Goal: Entertainment & Leisure: Consume media (video, audio)

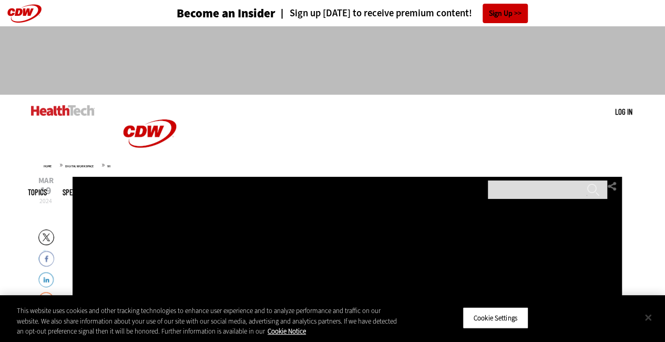
click at [648, 315] on button "Close" at bounding box center [648, 317] width 23 height 23
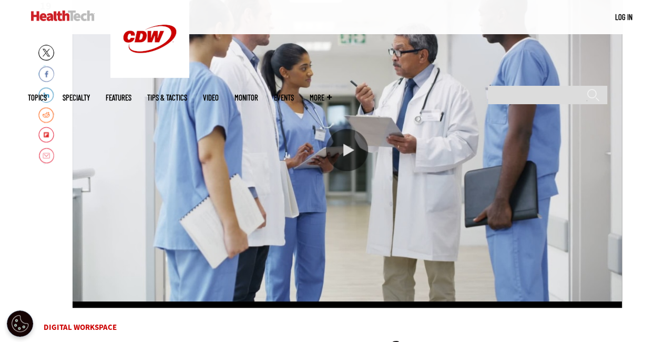
scroll to position [189, 0]
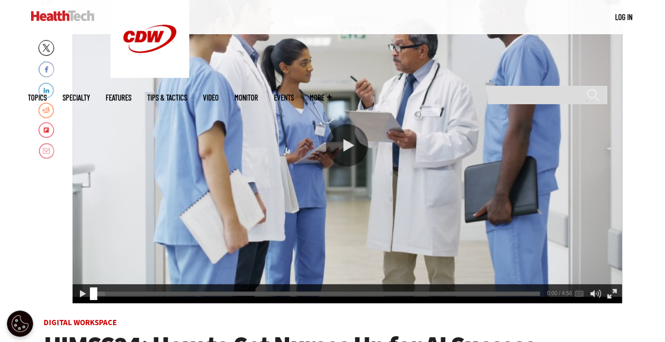
click at [346, 144] on div "Play or Pause Video" at bounding box center [347, 145] width 42 height 42
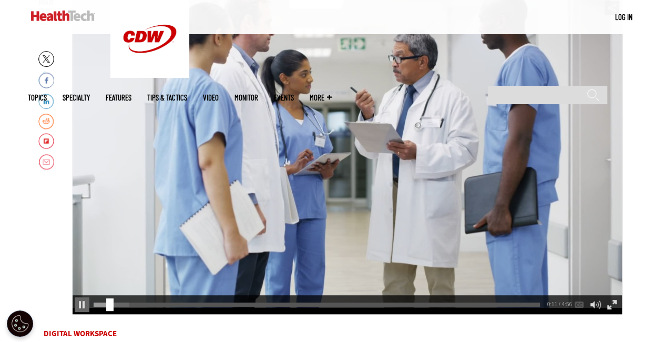
scroll to position [168, 0]
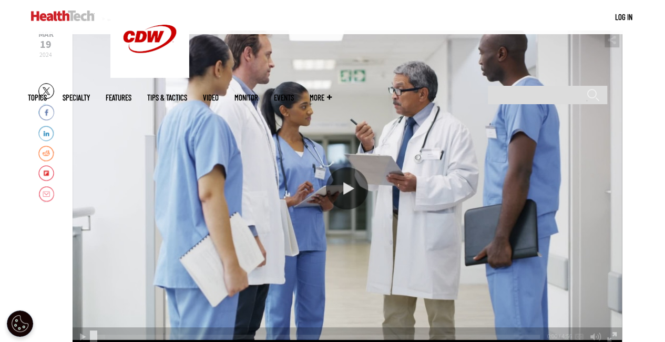
scroll to position [147, 0]
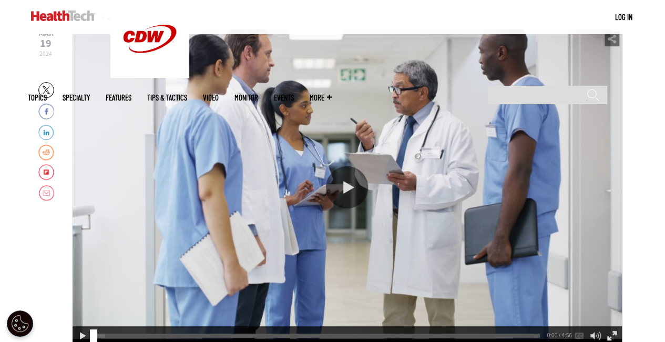
click at [342, 190] on div "Play or Pause Video" at bounding box center [347, 187] width 42 height 42
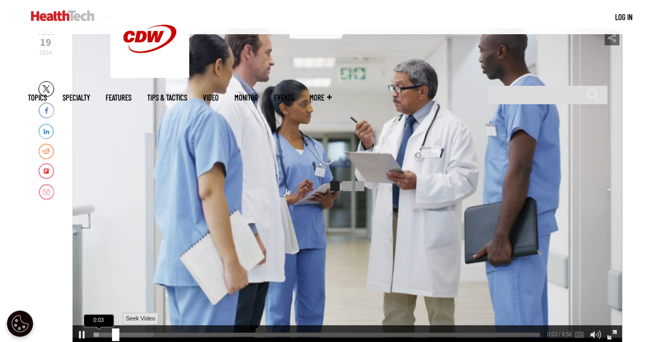
click at [112, 333] on div "0:03" at bounding box center [319, 332] width 451 height 1
click at [130, 333] on div "0:16" at bounding box center [319, 332] width 451 height 1
click at [145, 333] on div "0:28" at bounding box center [319, 332] width 451 height 1
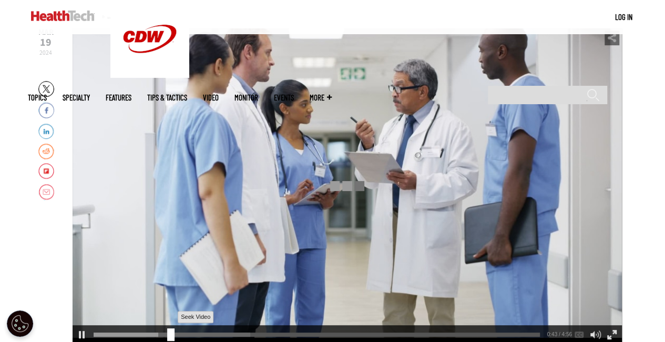
click at [167, 332] on div "0:42" at bounding box center [319, 332] width 451 height 1
click at [181, 332] on div "0:52" at bounding box center [319, 332] width 451 height 1
click at [192, 333] on div "1:08" at bounding box center [319, 332] width 451 height 1
click at [83, 333] on div "Pause" at bounding box center [82, 334] width 15 height 15
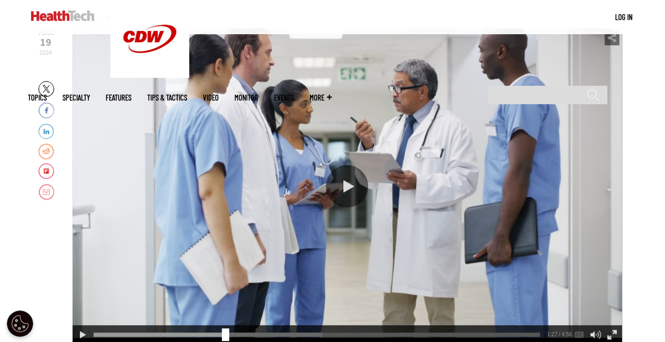
click at [249, 119] on div "video is paused" at bounding box center [348, 186] width 550 height 316
click at [339, 178] on div "Play or Pause Video" at bounding box center [347, 186] width 42 height 42
